Goal: Browse casually

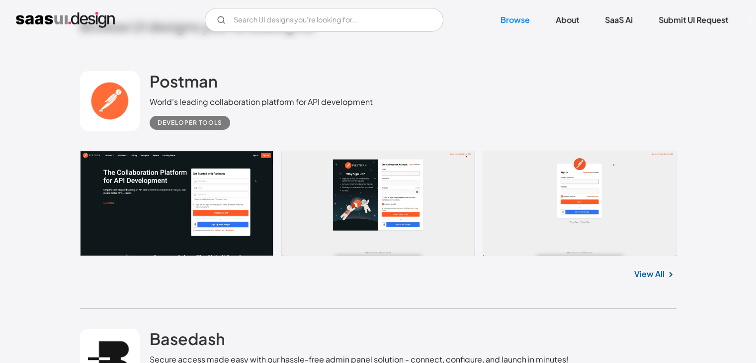
scroll to position [248, 0]
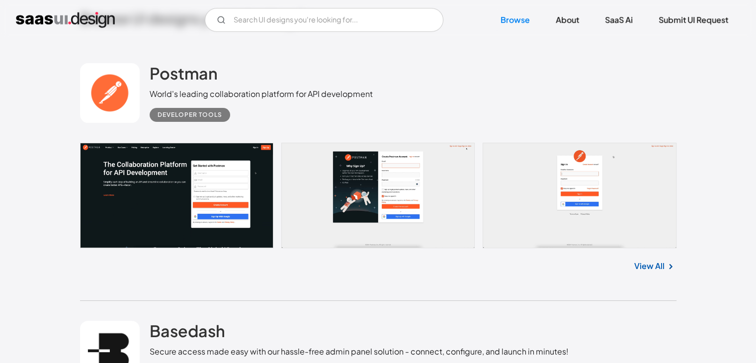
click at [157, 165] on link at bounding box center [378, 195] width 596 height 105
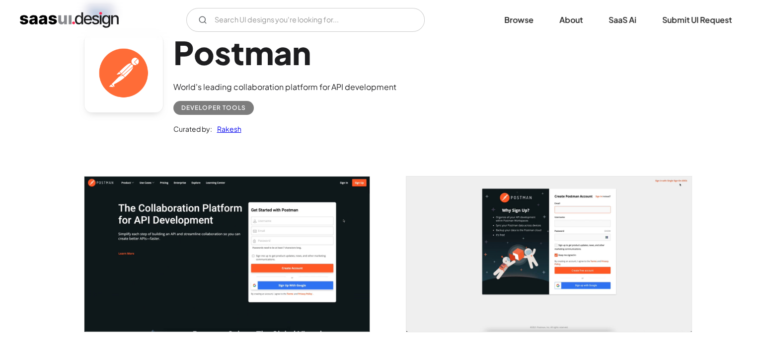
scroll to position [99, 0]
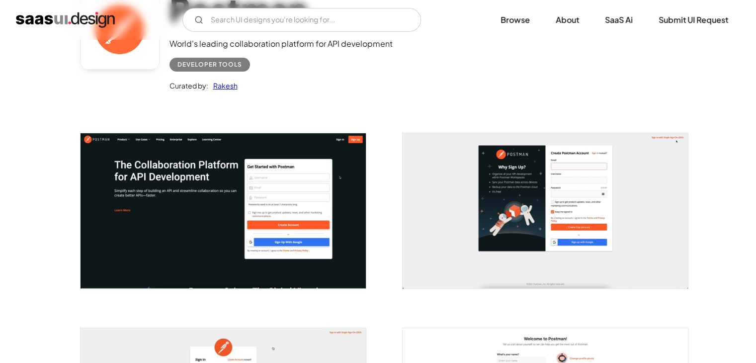
click at [157, 165] on img "open lightbox" at bounding box center [222, 210] width 285 height 155
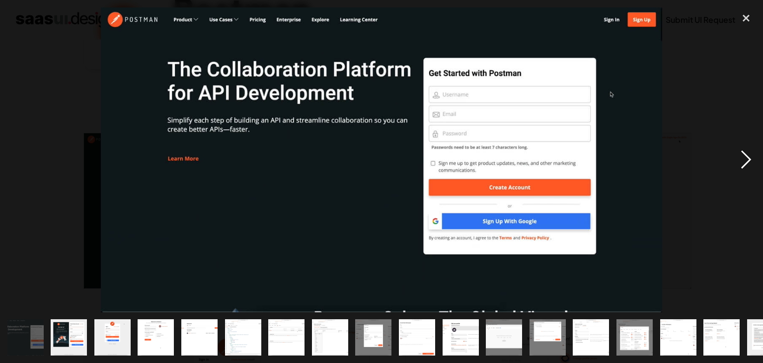
click at [737, 159] on div "next image" at bounding box center [746, 159] width 34 height 305
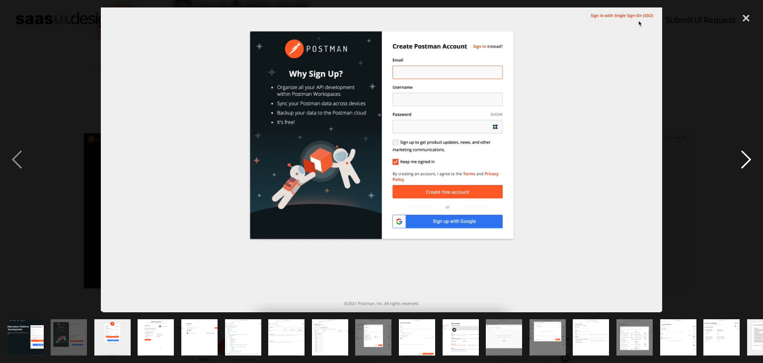
click at [737, 159] on div "next image" at bounding box center [746, 159] width 34 height 305
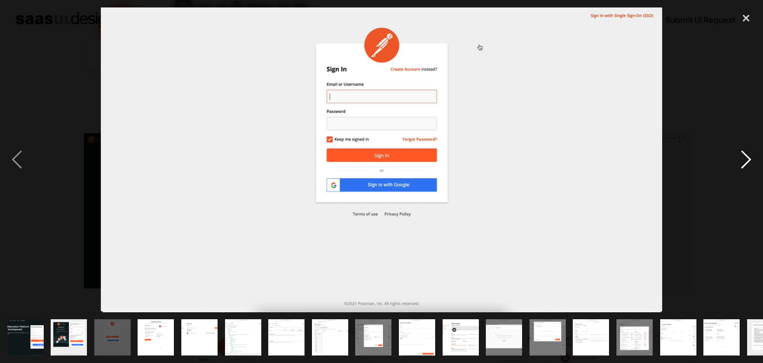
click at [745, 157] on div "next image" at bounding box center [746, 159] width 34 height 305
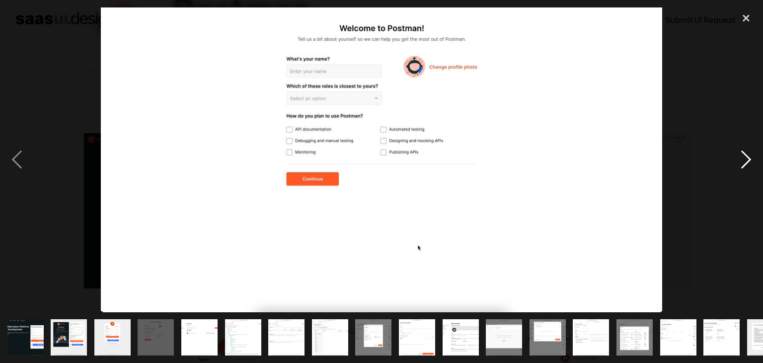
click at [745, 157] on div "next image" at bounding box center [746, 159] width 34 height 305
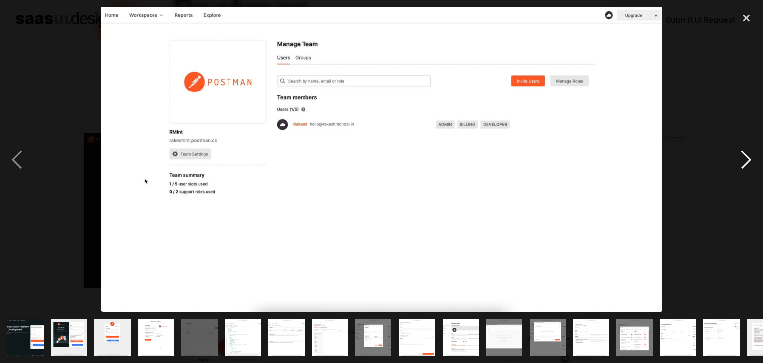
click at [744, 158] on div "next image" at bounding box center [746, 159] width 34 height 305
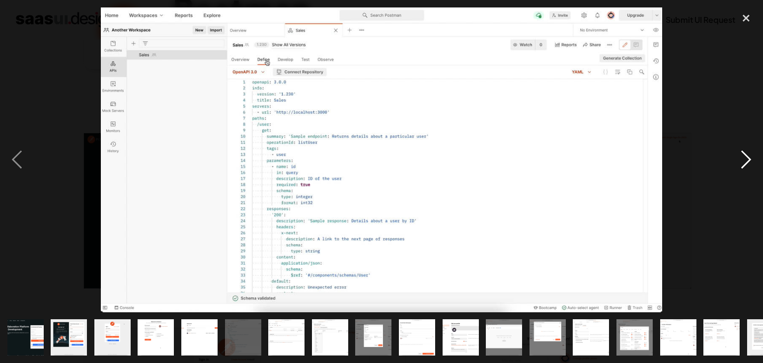
click at [744, 158] on div "next image" at bounding box center [746, 159] width 34 height 305
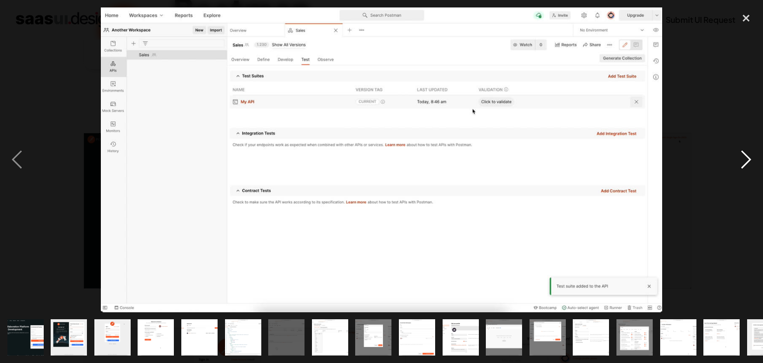
click at [744, 158] on div "next image" at bounding box center [746, 159] width 34 height 305
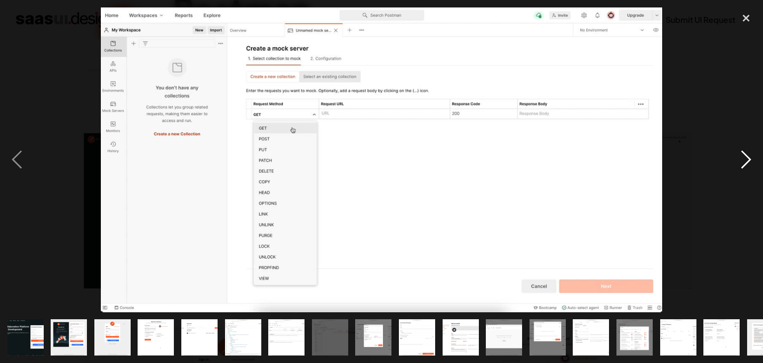
click at [744, 158] on div "next image" at bounding box center [746, 159] width 34 height 305
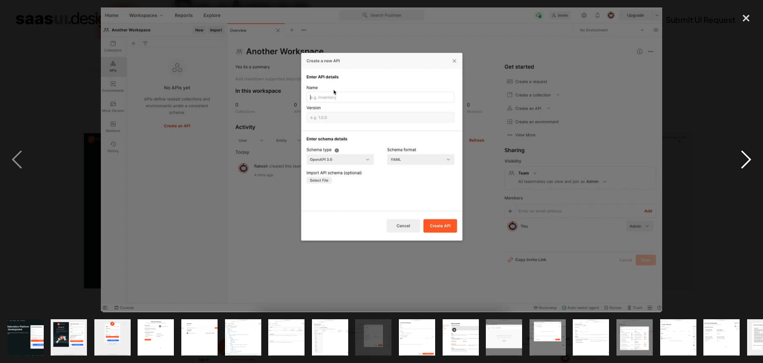
click at [744, 158] on div "next image" at bounding box center [746, 159] width 34 height 305
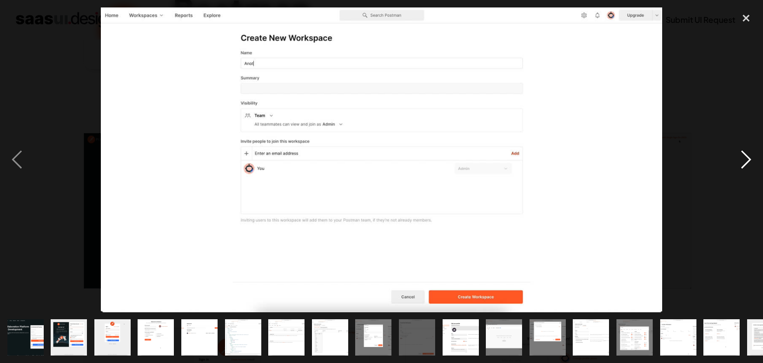
click at [744, 158] on div "next image" at bounding box center [746, 159] width 34 height 305
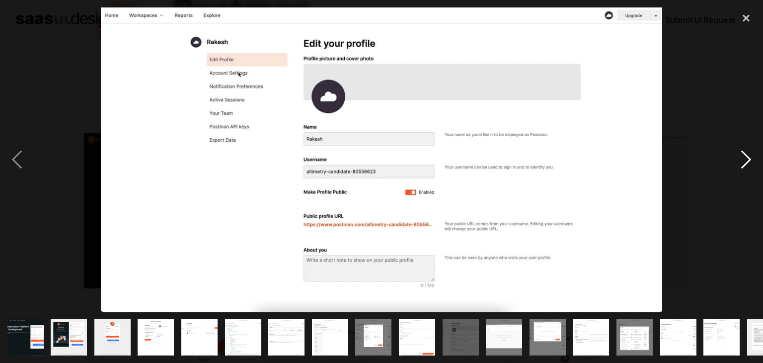
click at [744, 158] on div "next image" at bounding box center [746, 159] width 34 height 305
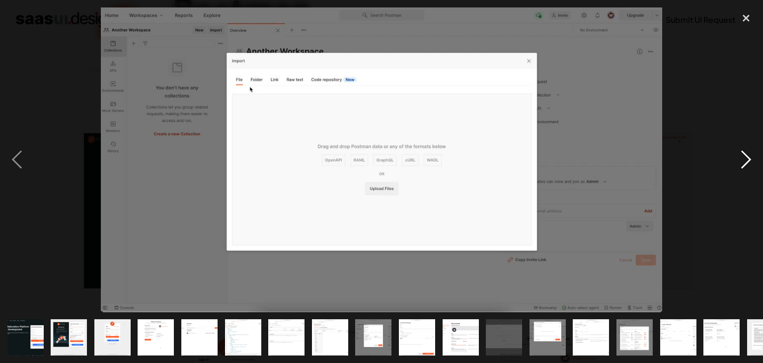
click at [744, 158] on div "next image" at bounding box center [746, 159] width 34 height 305
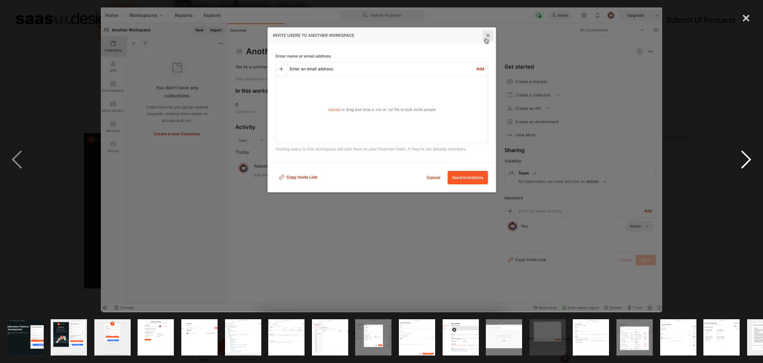
click at [744, 158] on div "next image" at bounding box center [746, 159] width 34 height 305
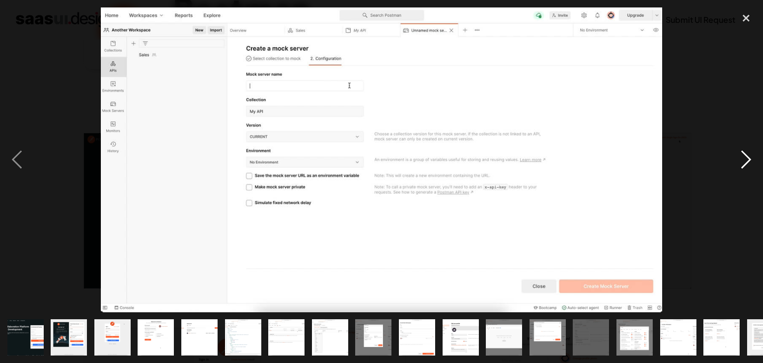
click at [744, 158] on div "next image" at bounding box center [746, 159] width 34 height 305
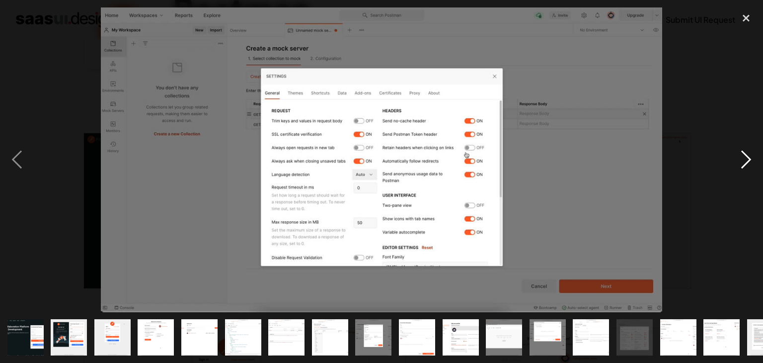
click at [744, 158] on div "next image" at bounding box center [746, 159] width 34 height 305
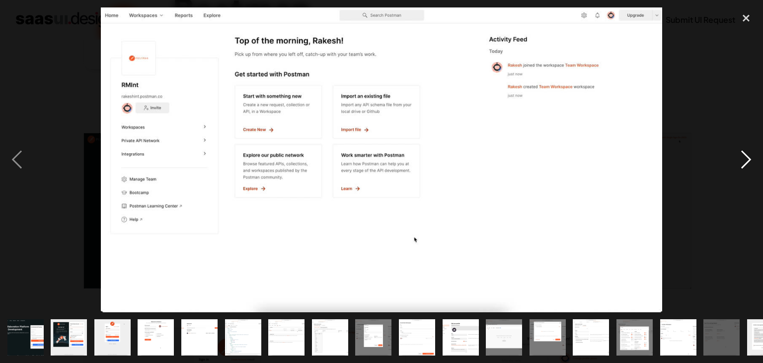
click at [744, 158] on div "next image" at bounding box center [746, 159] width 34 height 305
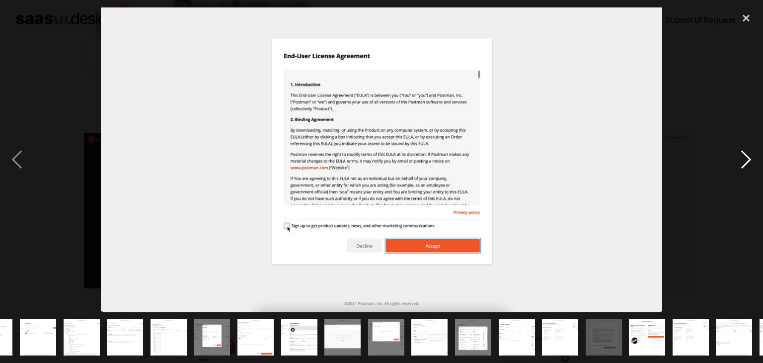
click at [744, 158] on div "next image" at bounding box center [746, 159] width 34 height 305
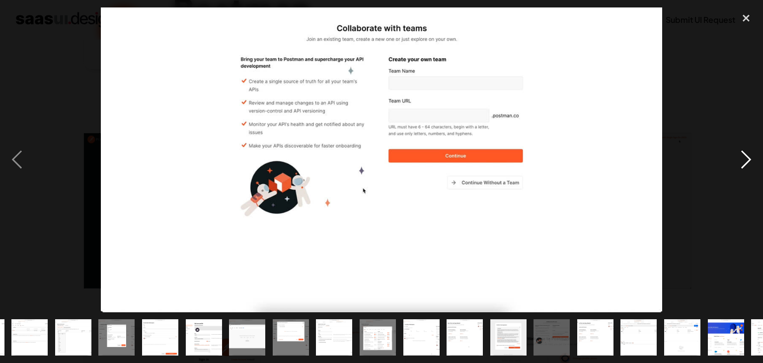
scroll to position [0, 331]
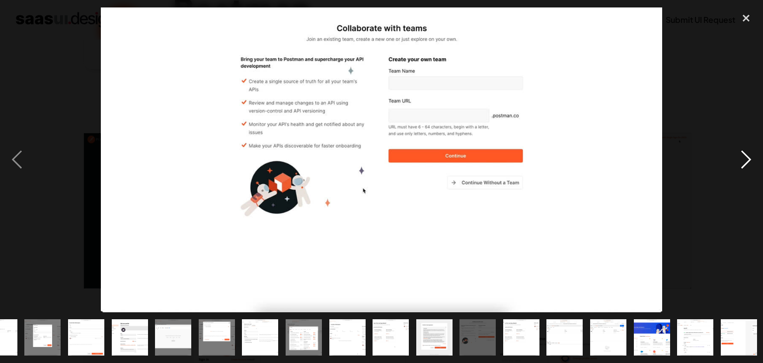
click at [748, 160] on div "next image" at bounding box center [746, 159] width 34 height 305
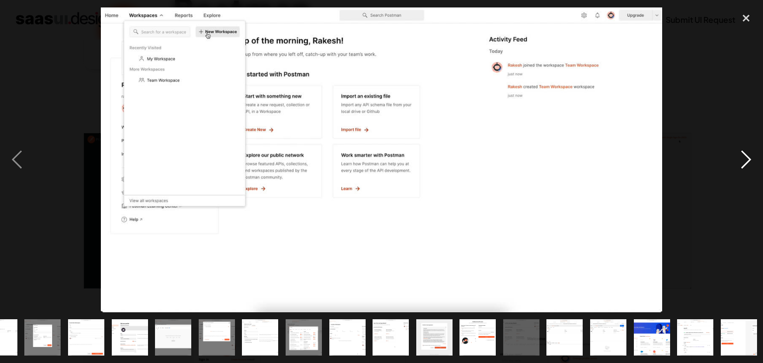
click at [748, 160] on div "next image" at bounding box center [746, 159] width 34 height 305
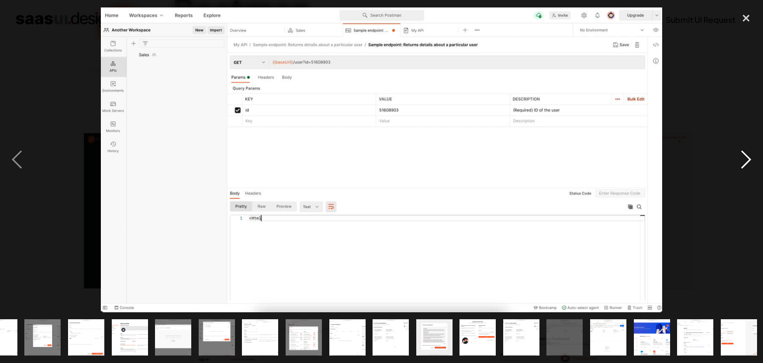
click at [747, 160] on div "next image" at bounding box center [746, 159] width 34 height 305
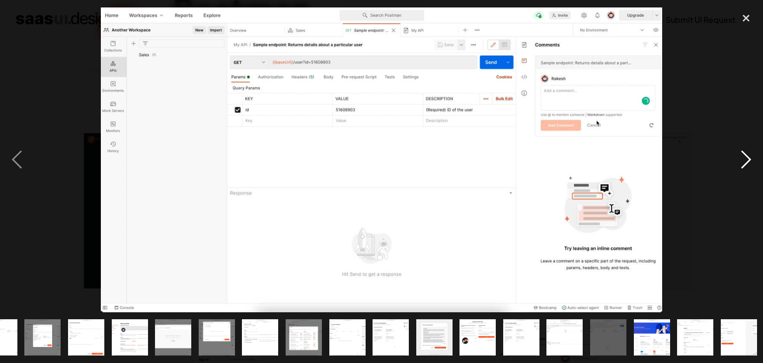
click at [747, 160] on div "next image" at bounding box center [746, 159] width 34 height 305
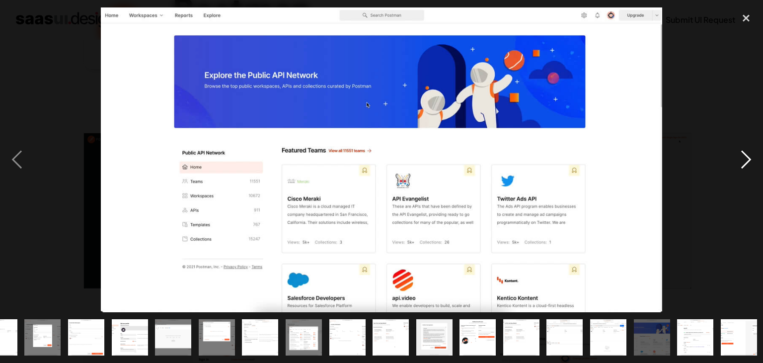
click at [747, 160] on div "next image" at bounding box center [746, 159] width 34 height 305
